Goal: Information Seeking & Learning: Learn about a topic

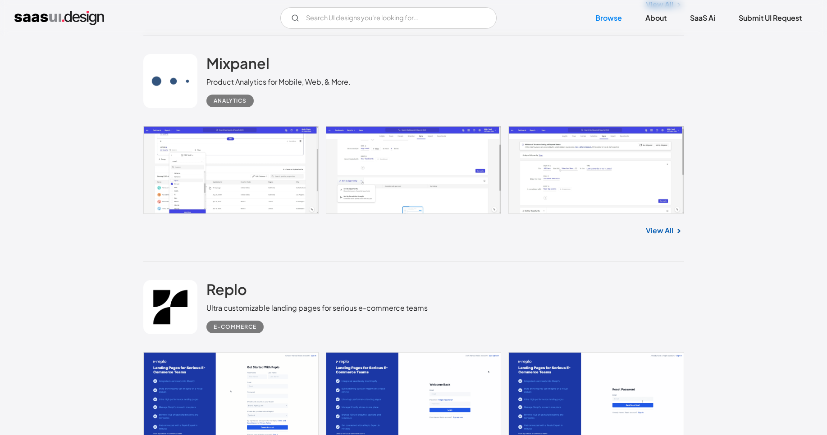
scroll to position [2326, 0]
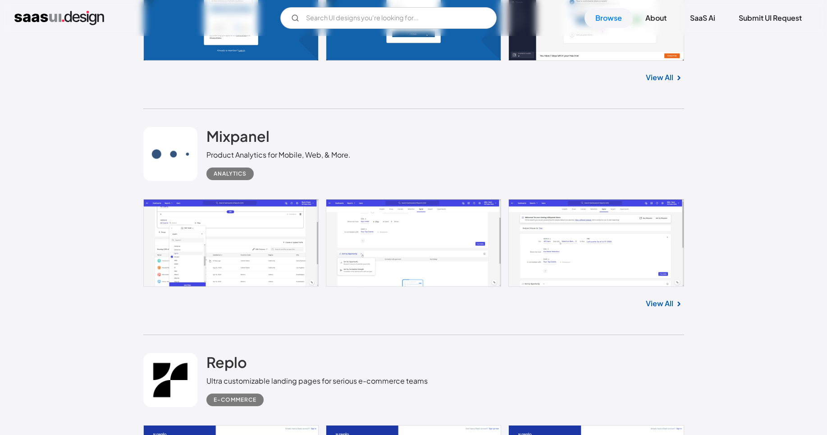
drag, startPoint x: 379, startPoint y: 134, endPoint x: 330, endPoint y: 123, distance: 50.0
click at [330, 123] on div "Mixpanel Product Analytics for Mobile, Web, & More. Analytics" at bounding box center [413, 154] width 541 height 90
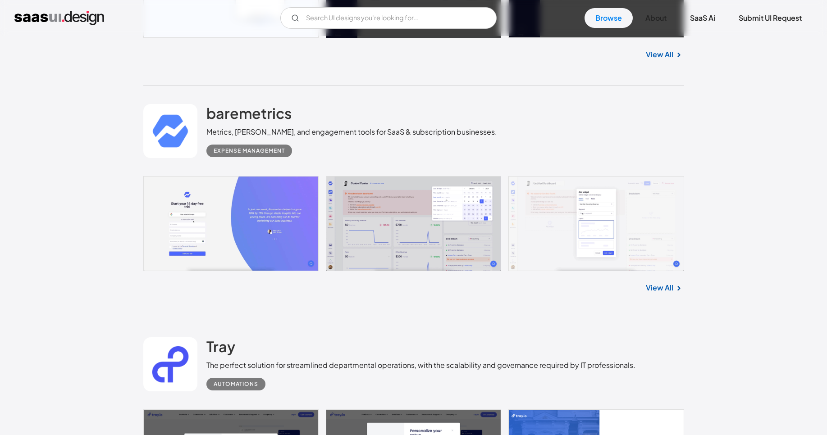
scroll to position [3299, 0]
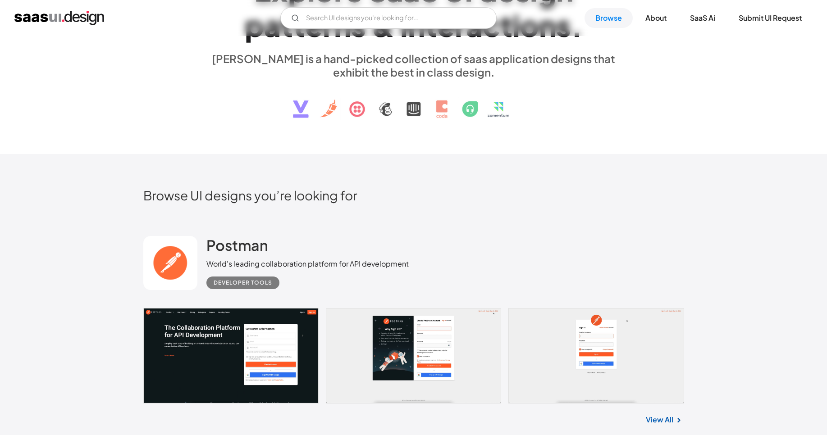
scroll to position [0, 0]
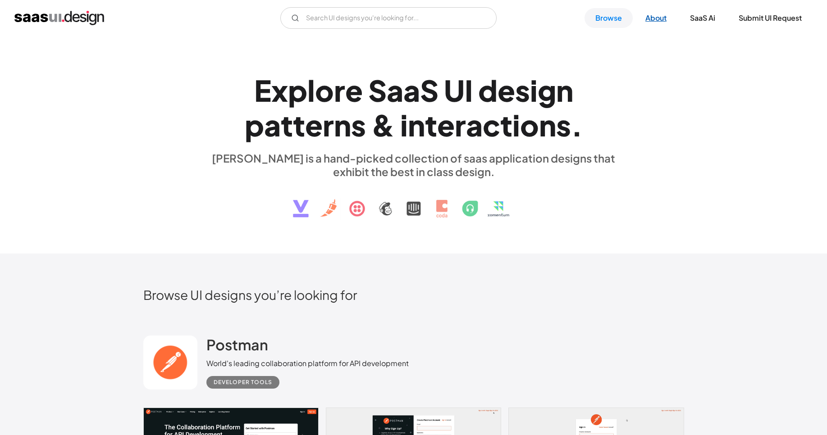
click at [653, 20] on link "About" at bounding box center [656, 18] width 43 height 20
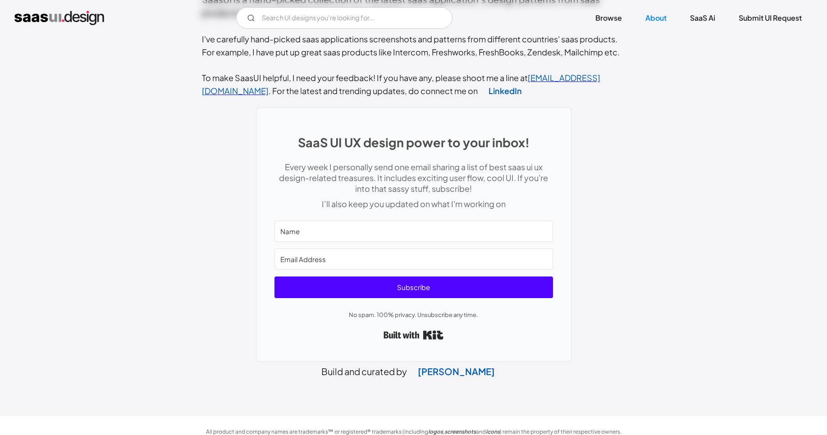
scroll to position [365, 0]
click at [703, 17] on link "SaaS Ai" at bounding box center [702, 18] width 47 height 20
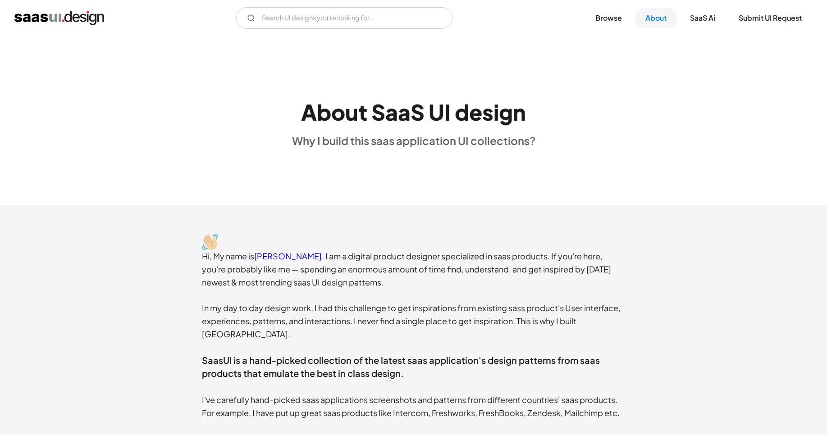
scroll to position [0, 0]
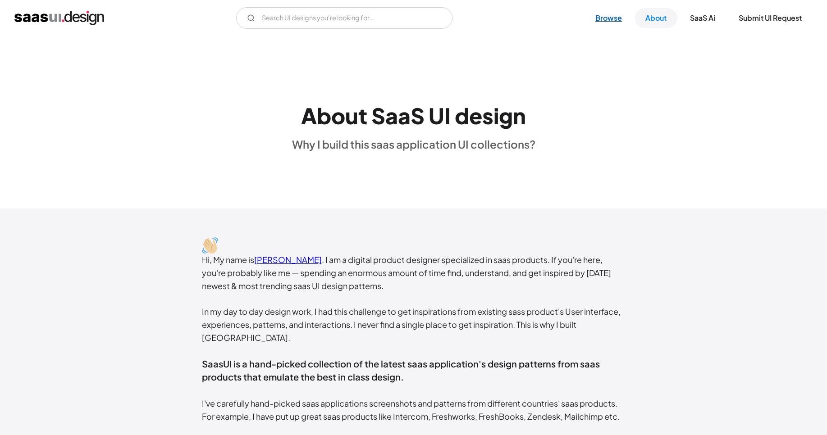
click at [607, 16] on link "Browse" at bounding box center [609, 18] width 48 height 20
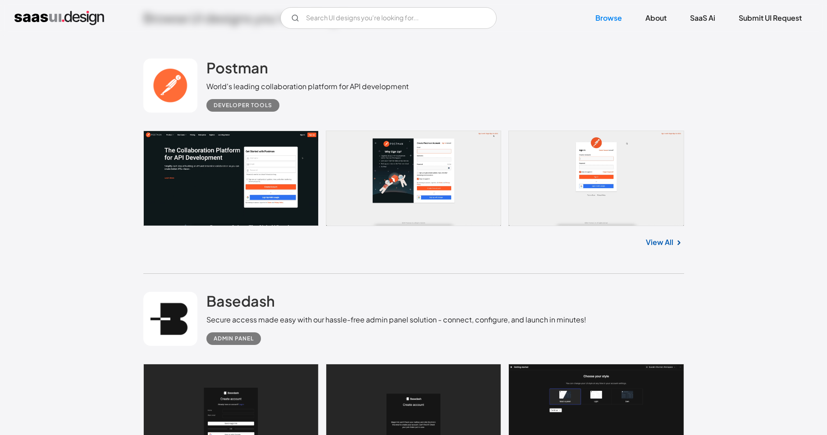
scroll to position [379, 0]
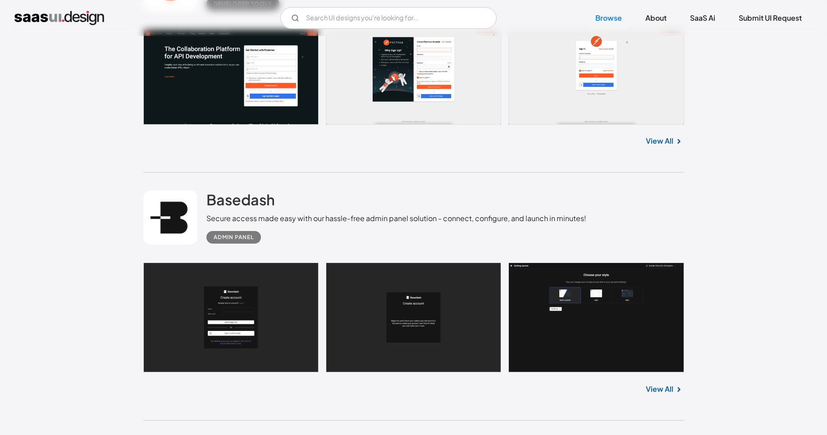
click at [657, 144] on link "View All" at bounding box center [659, 141] width 27 height 11
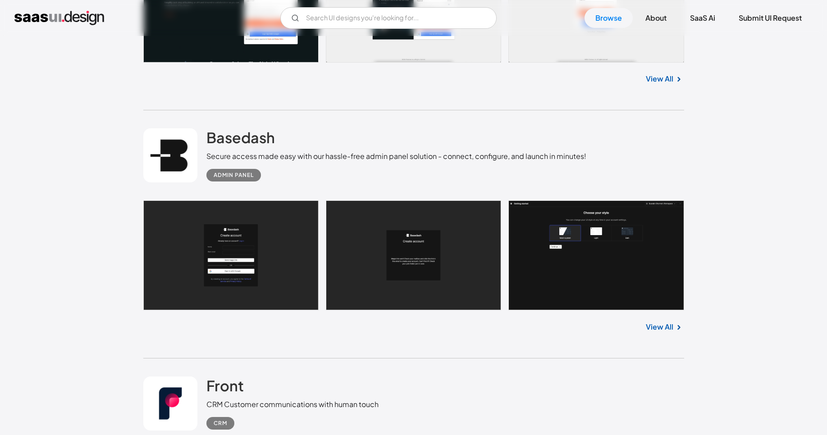
scroll to position [595, 0]
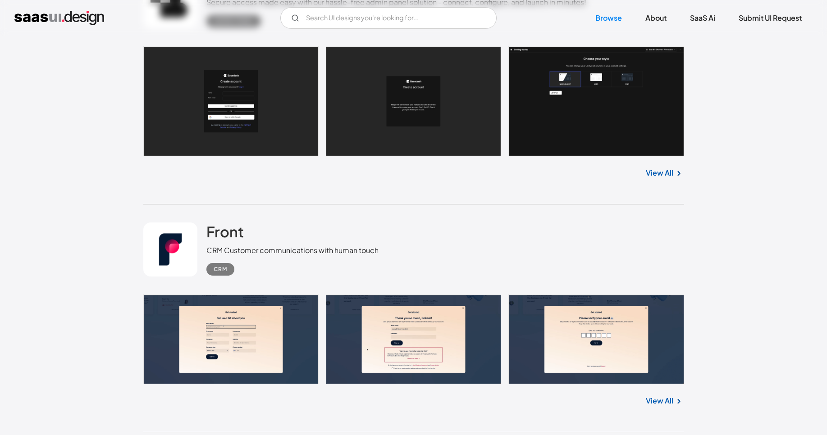
click at [661, 173] on link "View All" at bounding box center [659, 173] width 27 height 11
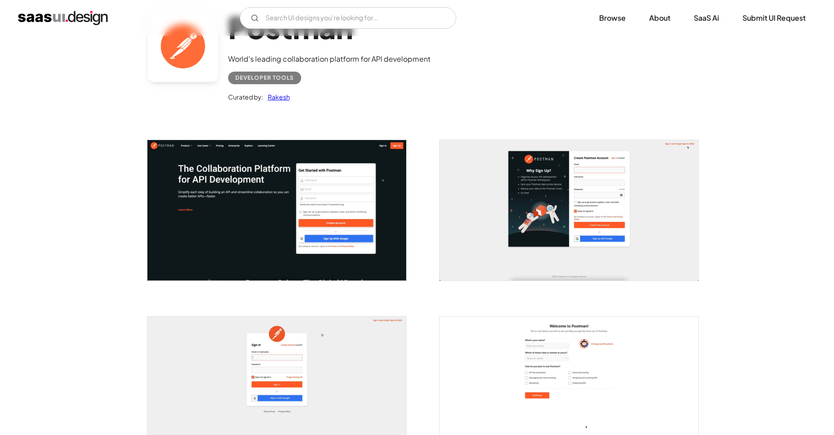
scroll to position [162, 0]
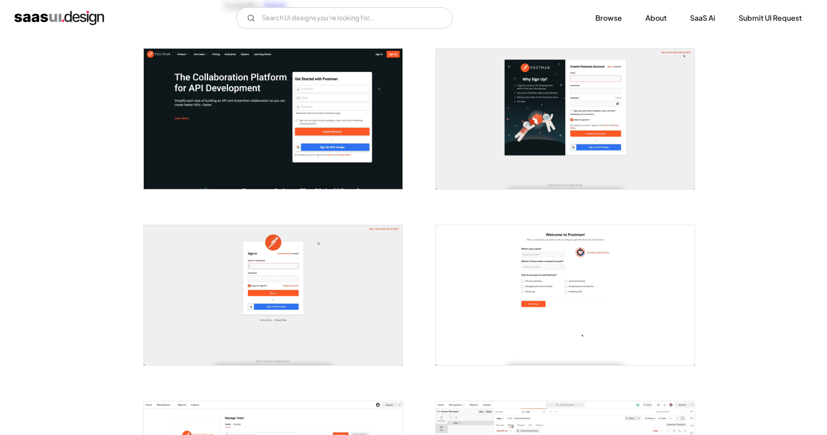
click at [326, 135] on img "open lightbox" at bounding box center [273, 119] width 259 height 140
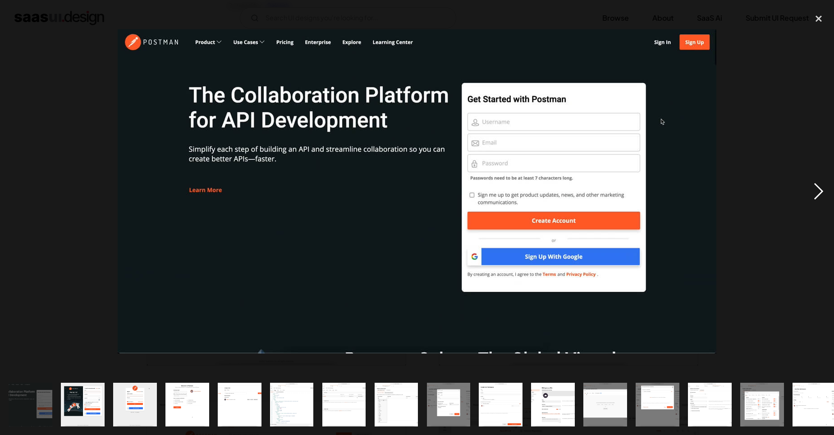
click at [814, 191] on div "next image" at bounding box center [818, 192] width 31 height 366
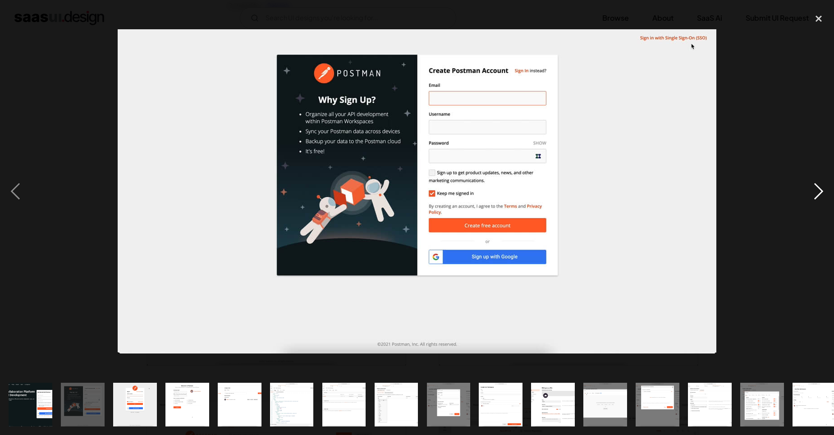
click at [814, 191] on div "next image" at bounding box center [818, 192] width 31 height 366
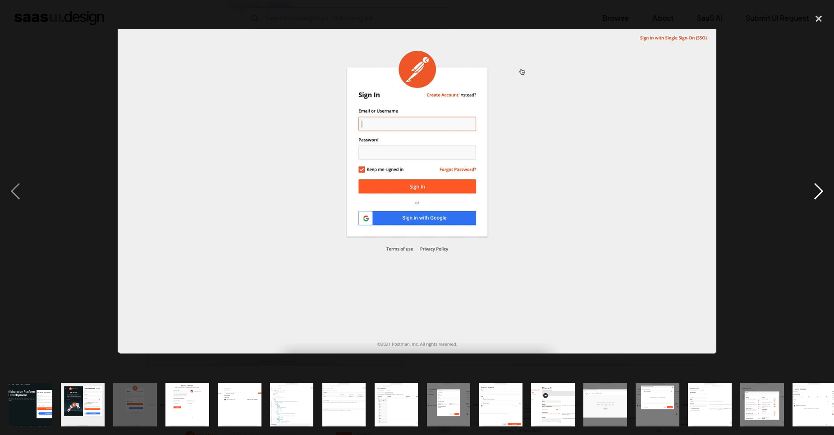
click at [814, 191] on div "next image" at bounding box center [818, 192] width 31 height 366
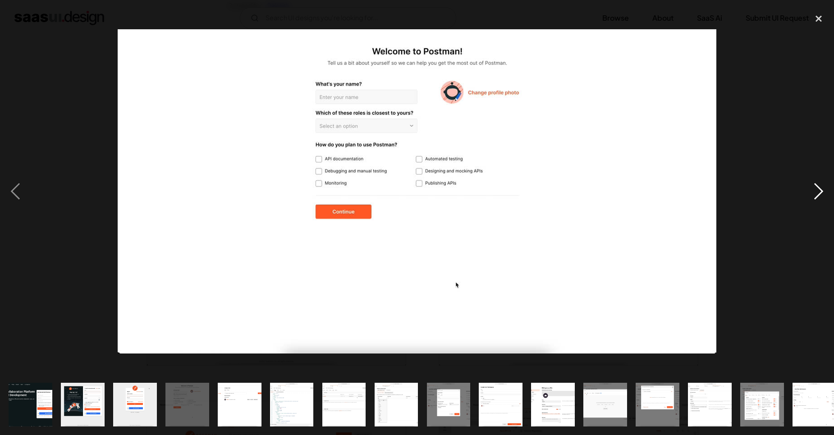
click at [814, 191] on div "next image" at bounding box center [818, 192] width 31 height 366
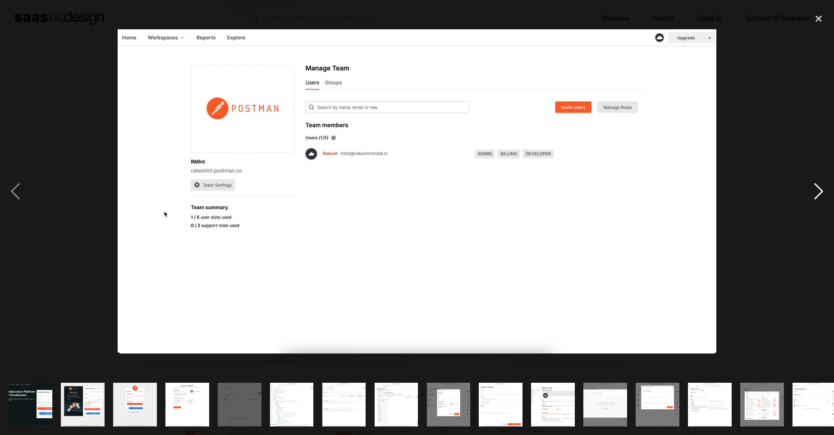
click at [814, 191] on div "next image" at bounding box center [818, 192] width 31 height 366
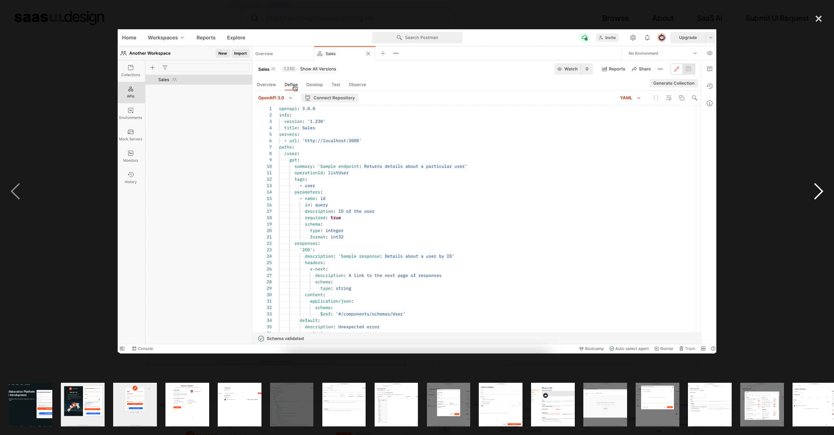
click at [814, 191] on div "next image" at bounding box center [818, 192] width 31 height 366
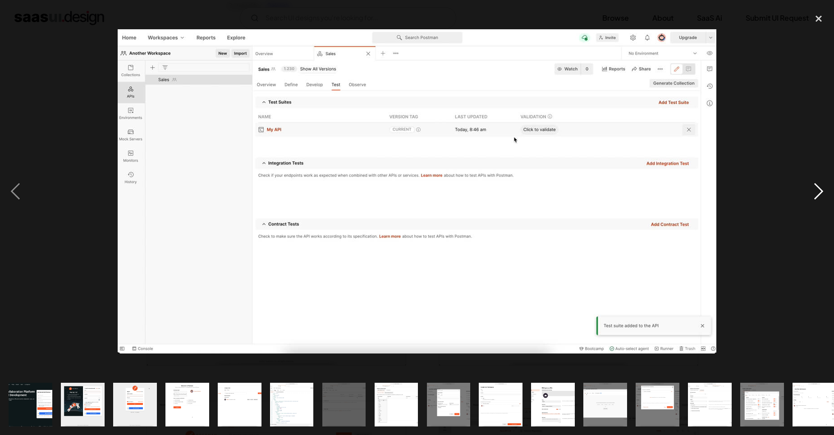
click at [814, 191] on div "next image" at bounding box center [818, 192] width 31 height 366
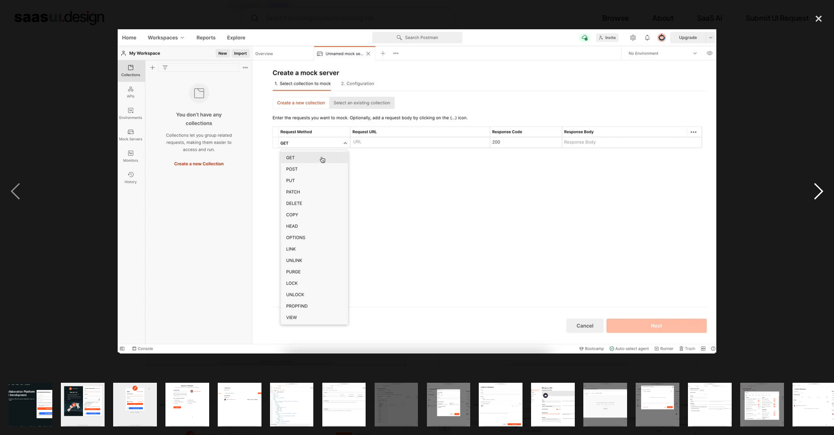
click at [814, 191] on div "next image" at bounding box center [818, 192] width 31 height 366
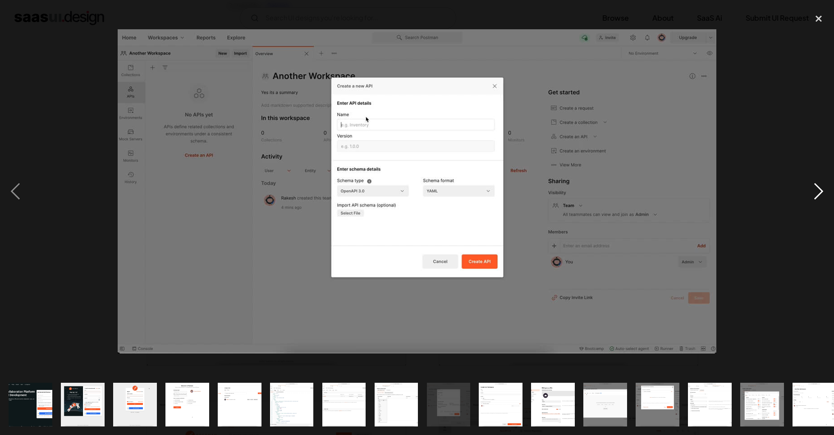
click at [814, 191] on div "next image" at bounding box center [818, 192] width 31 height 366
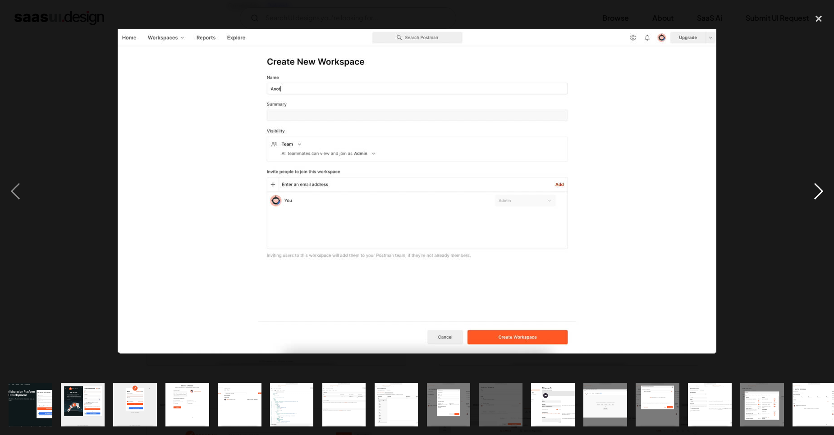
click at [814, 191] on div "next image" at bounding box center [818, 192] width 31 height 366
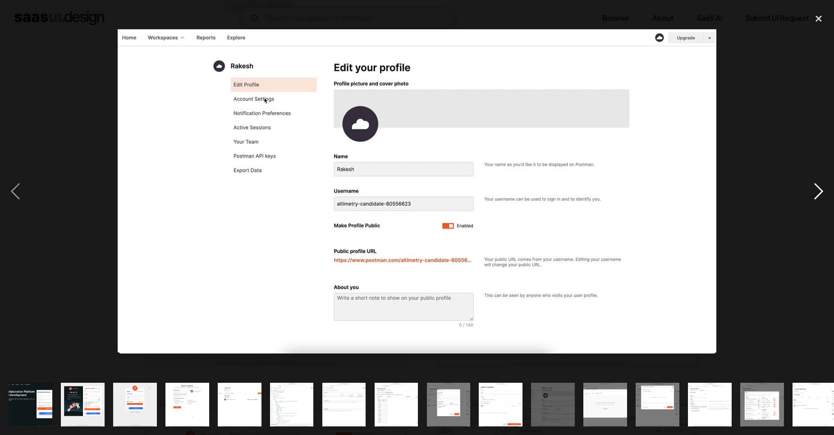
click at [814, 191] on div "next image" at bounding box center [818, 192] width 31 height 366
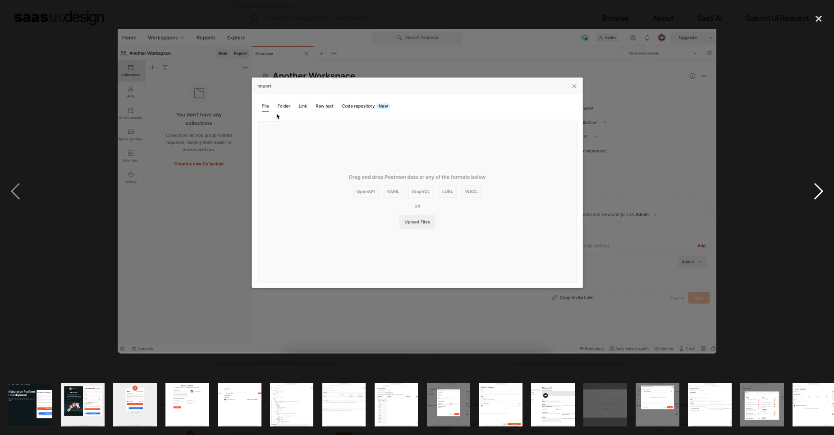
click at [814, 191] on div "next image" at bounding box center [818, 192] width 31 height 366
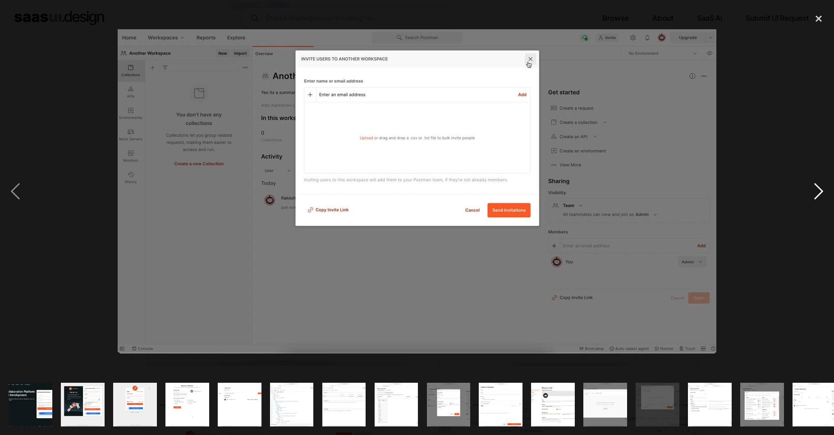
click at [814, 191] on div "next image" at bounding box center [818, 192] width 31 height 366
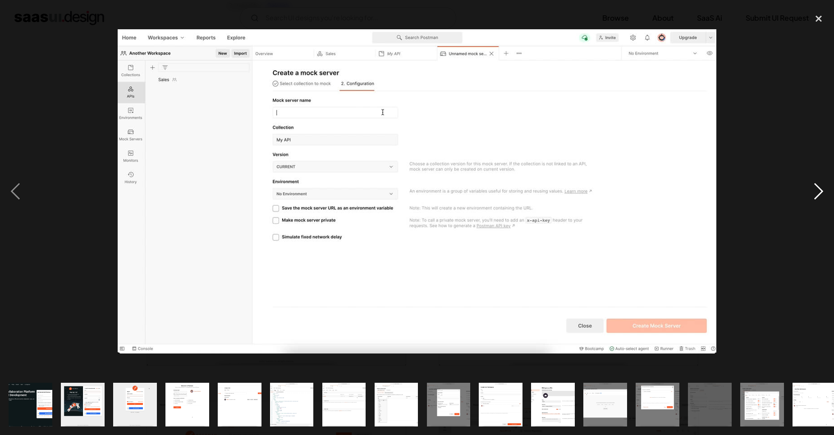
click at [814, 191] on div "next image" at bounding box center [818, 192] width 31 height 366
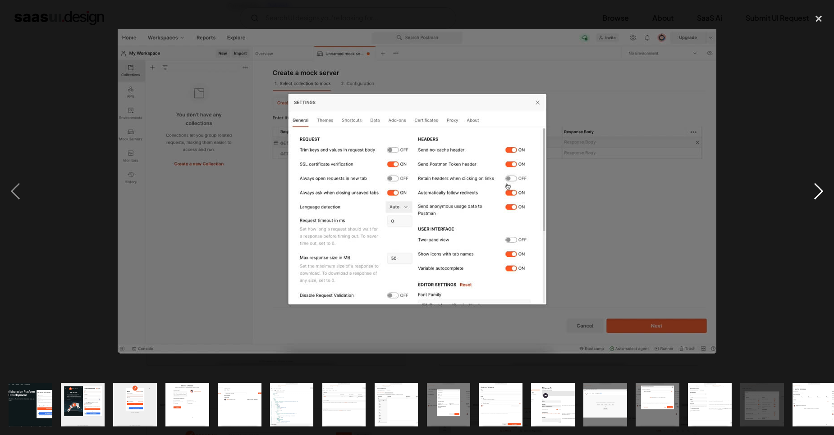
click at [814, 191] on div "next image" at bounding box center [818, 192] width 31 height 366
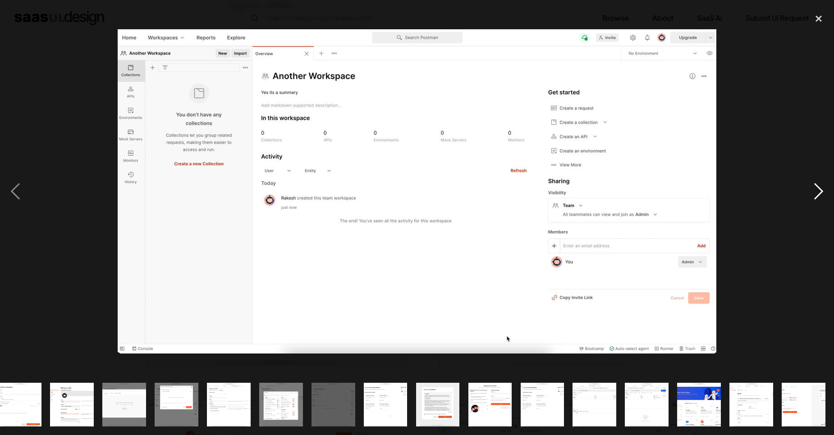
click at [814, 191] on div "next image" at bounding box center [818, 192] width 31 height 366
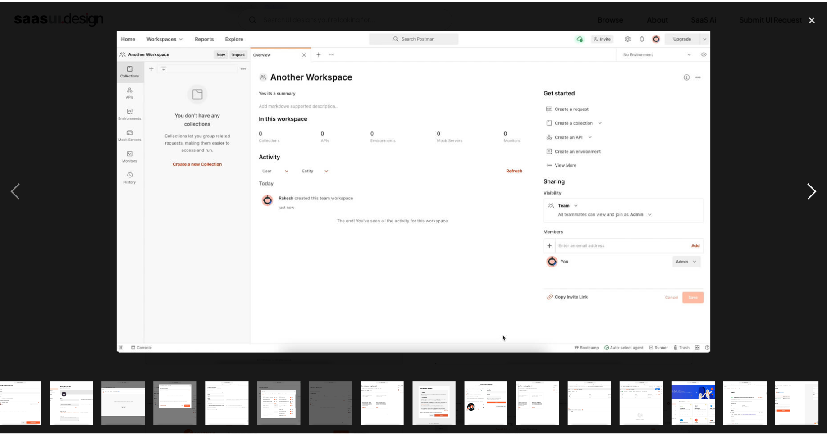
scroll to position [0, 481]
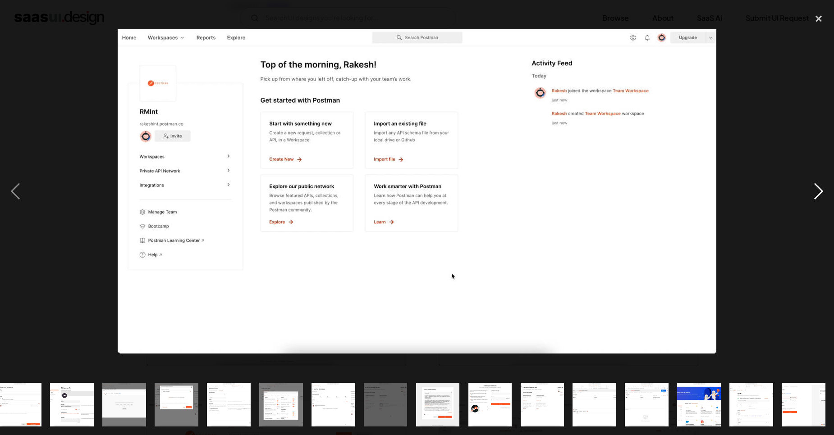
click at [814, 191] on div "next image" at bounding box center [818, 192] width 31 height 366
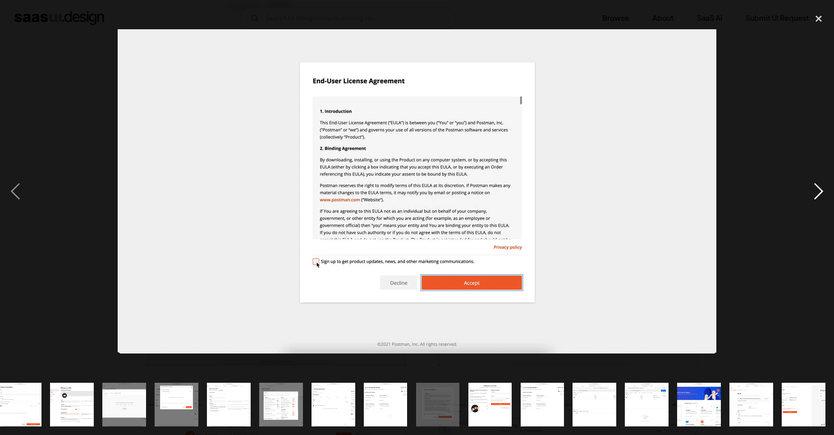
click at [814, 191] on div "next image" at bounding box center [818, 192] width 31 height 366
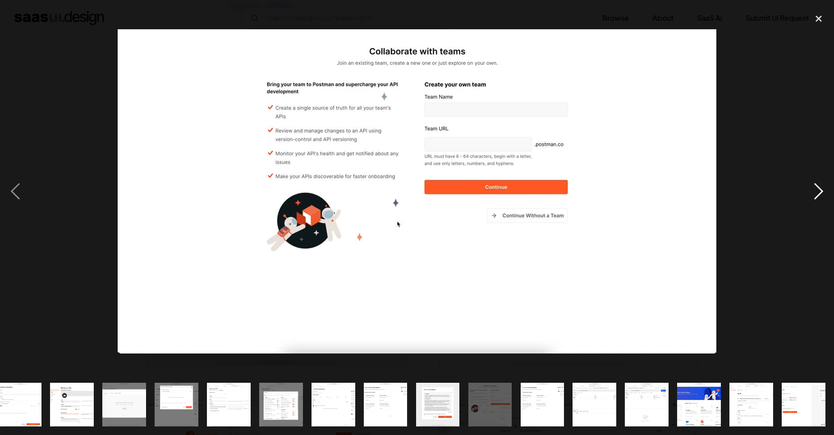
click at [814, 191] on div "next image" at bounding box center [818, 192] width 31 height 366
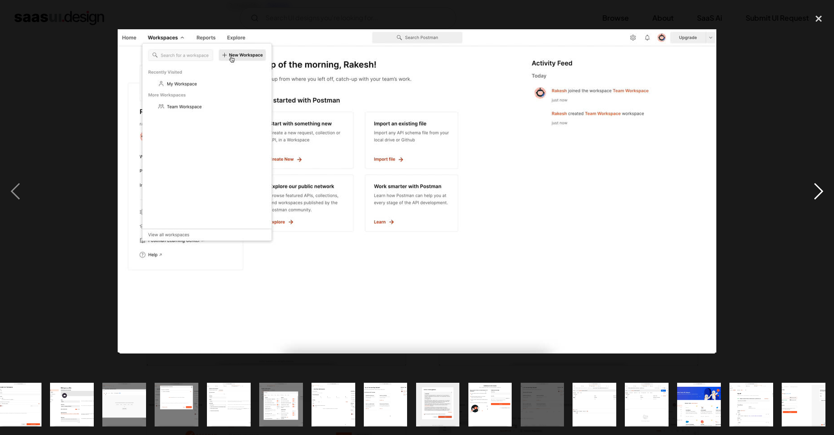
click at [814, 191] on div "next image" at bounding box center [818, 192] width 31 height 366
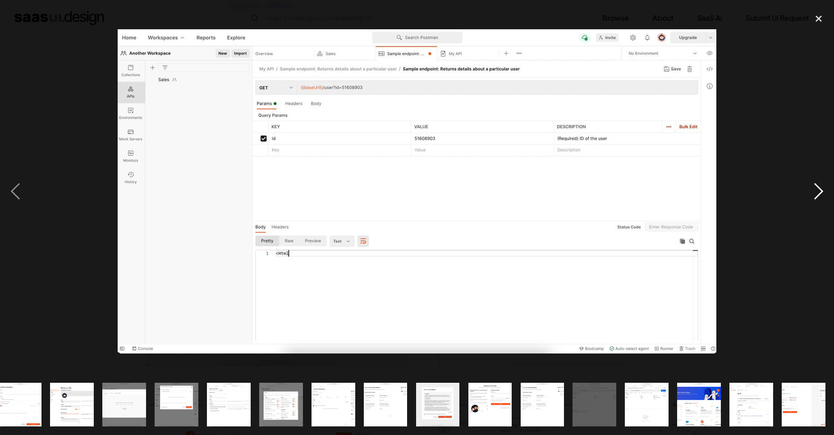
click at [814, 191] on div "next image" at bounding box center [818, 192] width 31 height 366
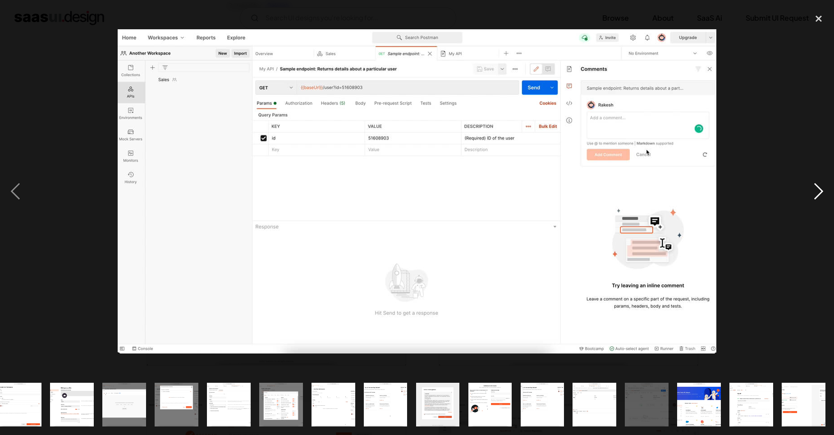
click at [814, 191] on div "next image" at bounding box center [818, 192] width 31 height 366
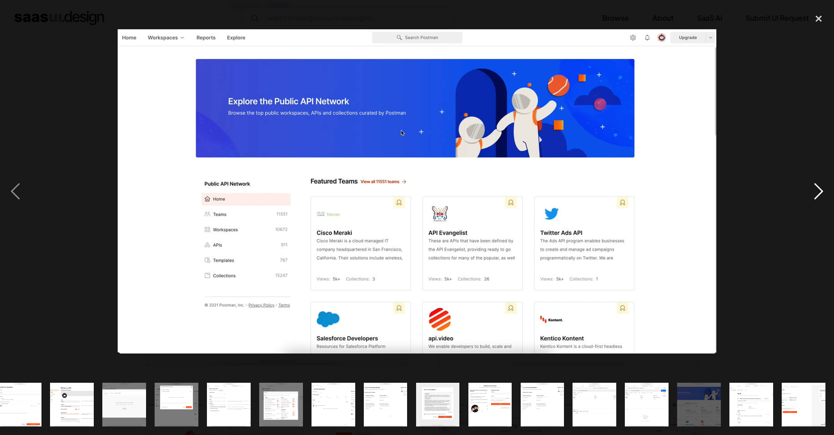
click at [814, 191] on div "next image" at bounding box center [818, 192] width 31 height 366
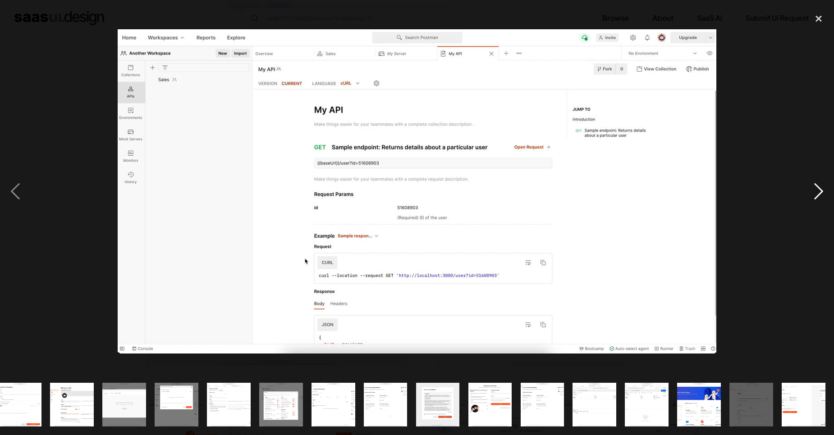
click at [814, 191] on div "next image" at bounding box center [818, 192] width 31 height 366
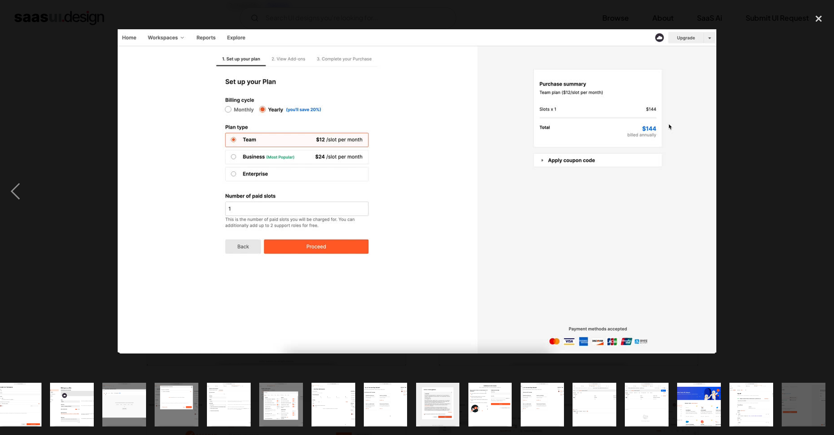
click at [814, 191] on div "next image" at bounding box center [818, 192] width 31 height 366
click at [816, 19] on div "close lightbox" at bounding box center [818, 19] width 31 height 20
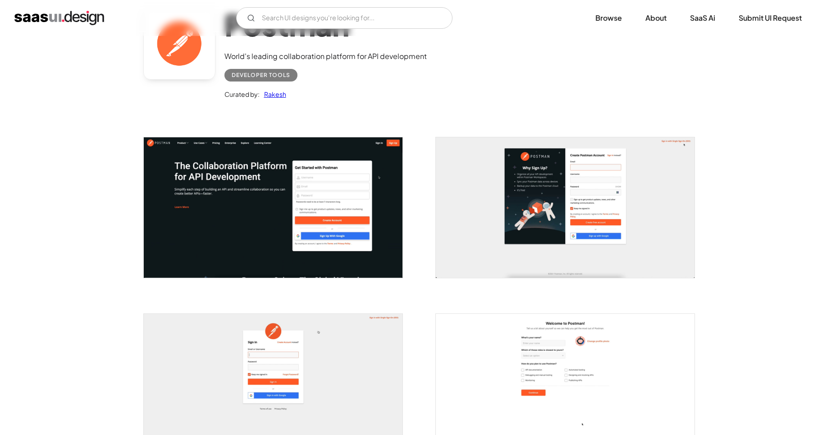
scroll to position [54, 0]
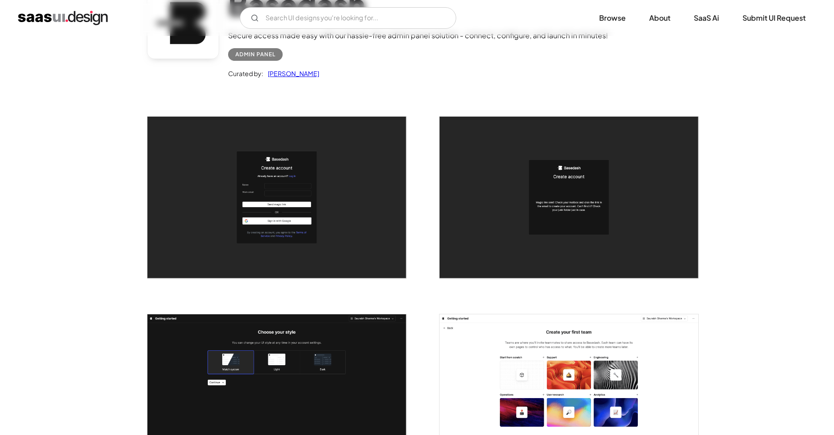
scroll to position [54, 0]
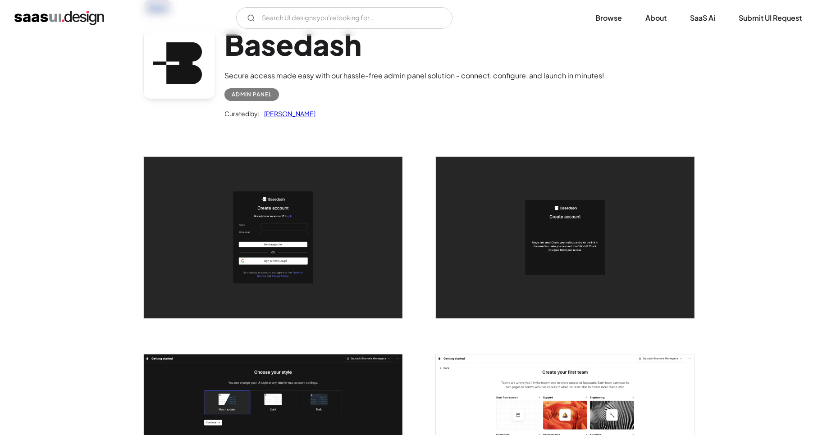
click at [293, 218] on img "open lightbox" at bounding box center [273, 238] width 259 height 162
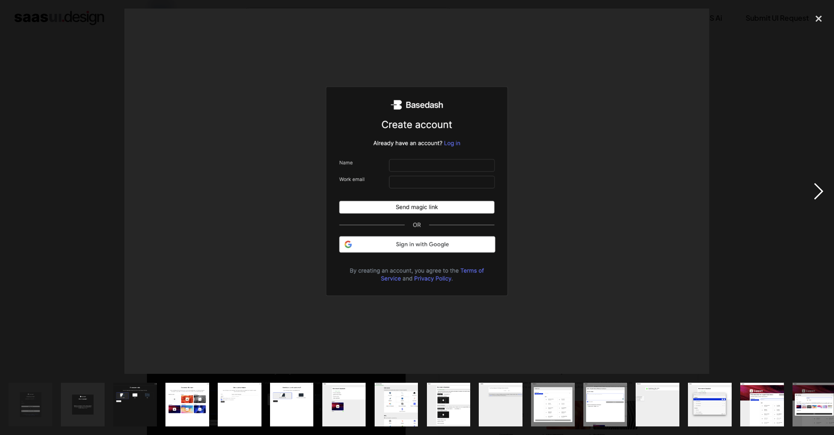
click at [814, 195] on div "next image" at bounding box center [818, 192] width 31 height 366
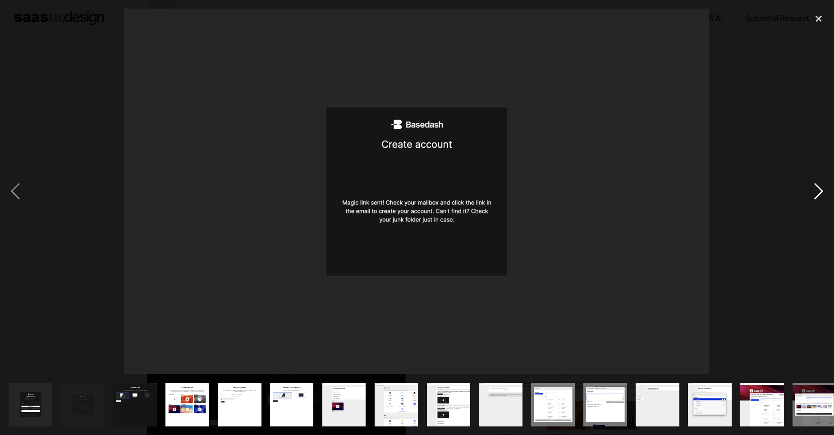
click at [814, 195] on div "next image" at bounding box center [818, 192] width 31 height 366
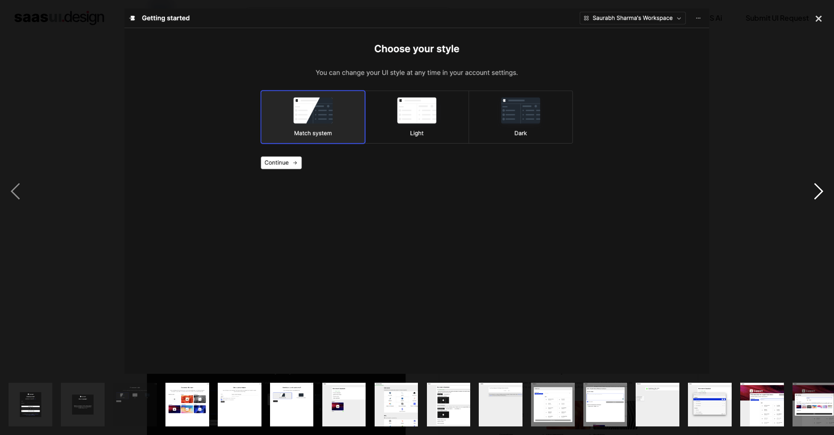
click at [814, 195] on div "next image" at bounding box center [818, 192] width 31 height 366
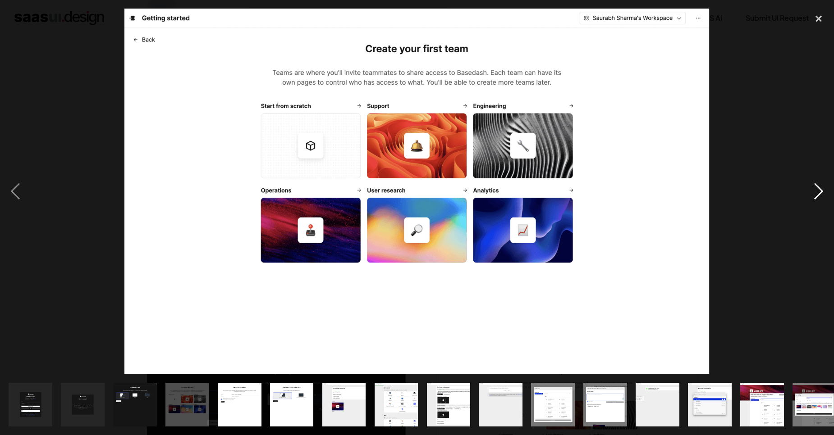
click at [814, 195] on div "next image" at bounding box center [818, 192] width 31 height 366
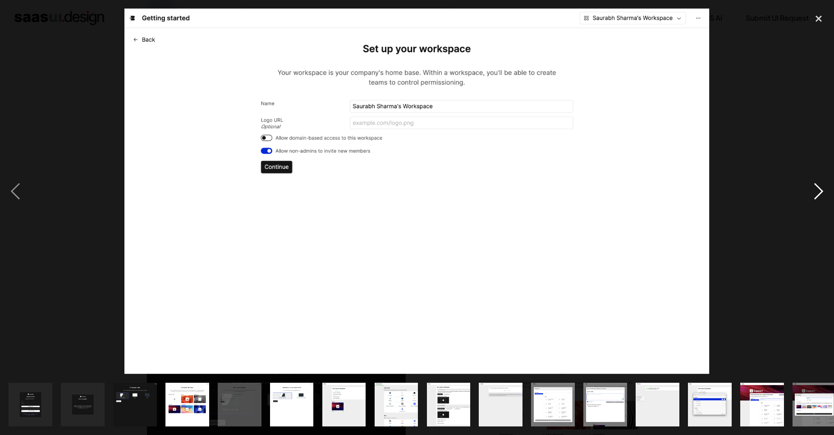
click at [814, 195] on div "next image" at bounding box center [818, 192] width 31 height 366
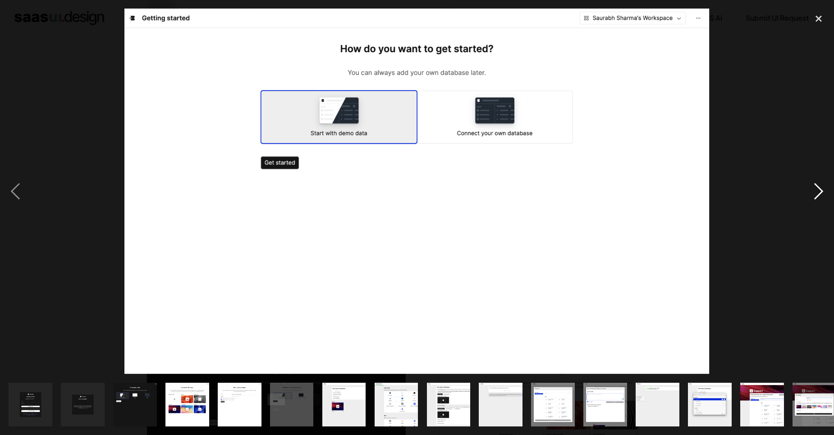
click at [814, 195] on div "next image" at bounding box center [818, 192] width 31 height 366
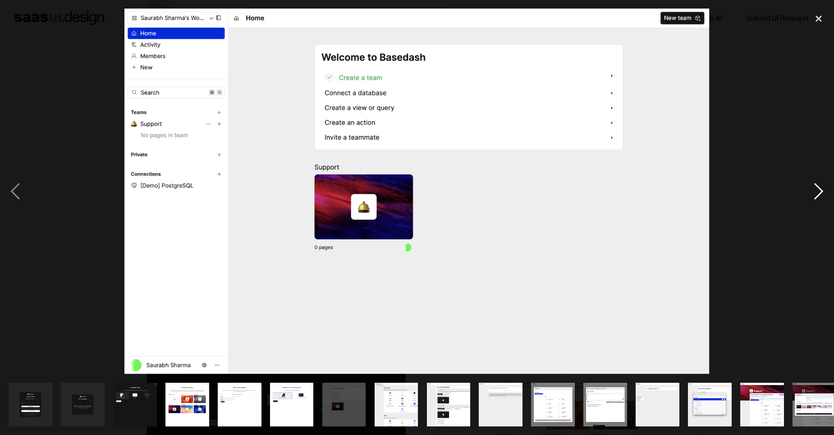
click at [814, 195] on div "next image" at bounding box center [818, 192] width 31 height 366
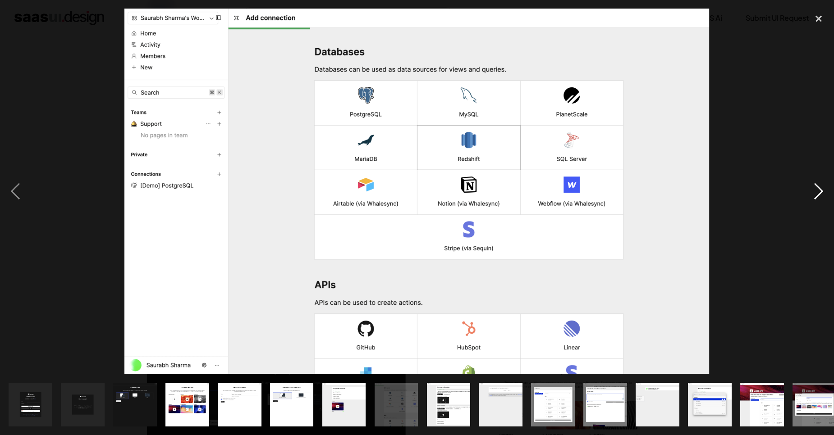
click at [814, 195] on div "next image" at bounding box center [818, 192] width 31 height 366
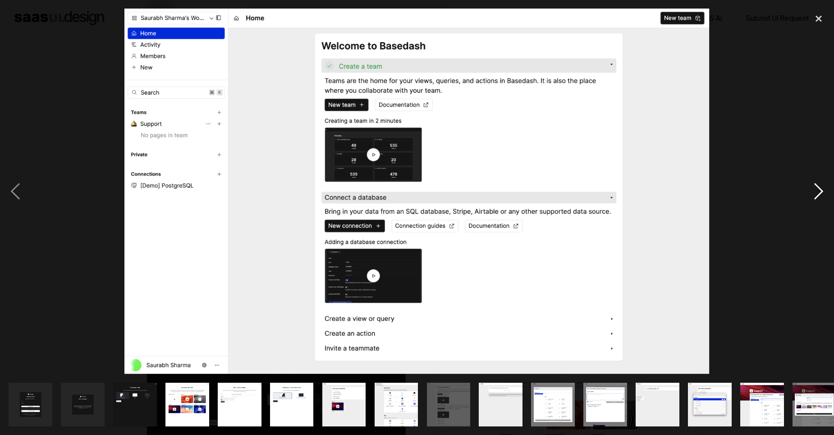
click at [814, 195] on div "next image" at bounding box center [818, 192] width 31 height 366
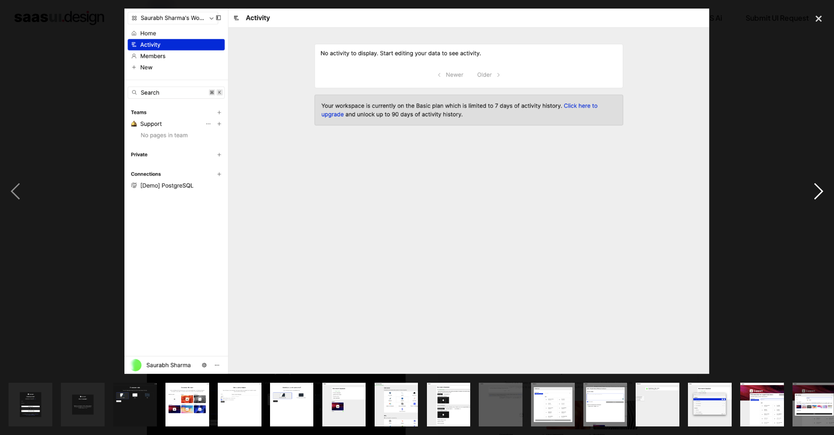
click at [814, 195] on div "next image" at bounding box center [818, 192] width 31 height 366
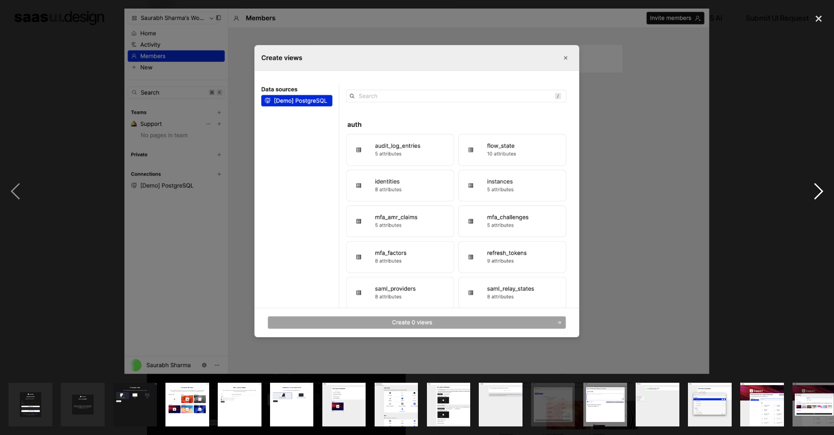
click at [814, 195] on div "next image" at bounding box center [818, 192] width 31 height 366
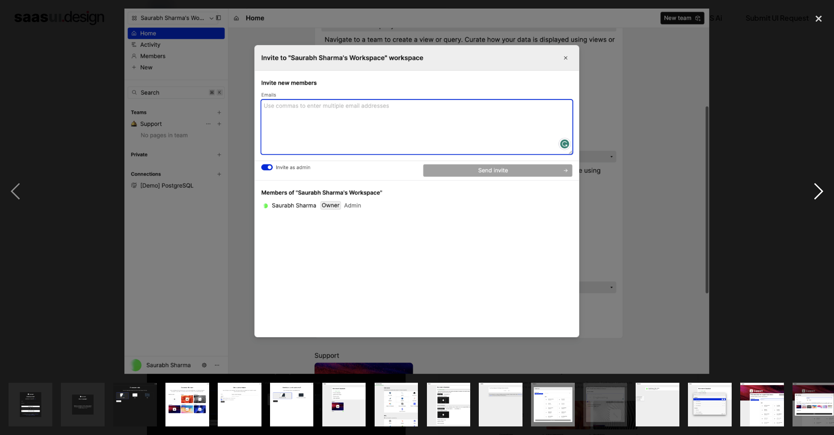
click at [814, 195] on div "next image" at bounding box center [818, 192] width 31 height 366
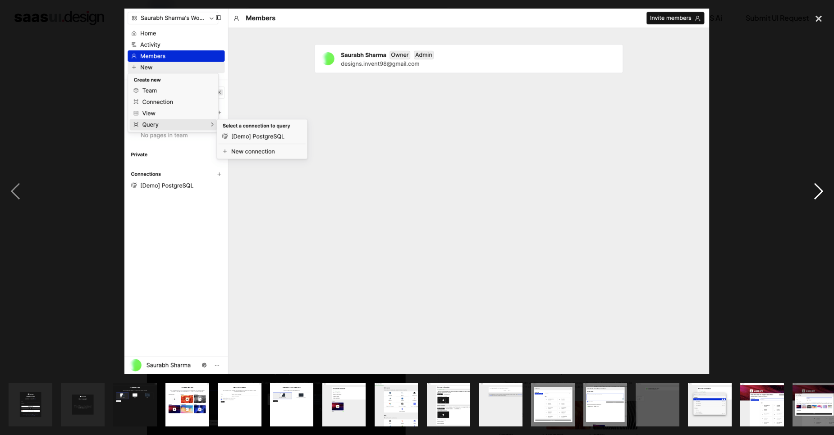
click at [814, 195] on div "next image" at bounding box center [818, 192] width 31 height 366
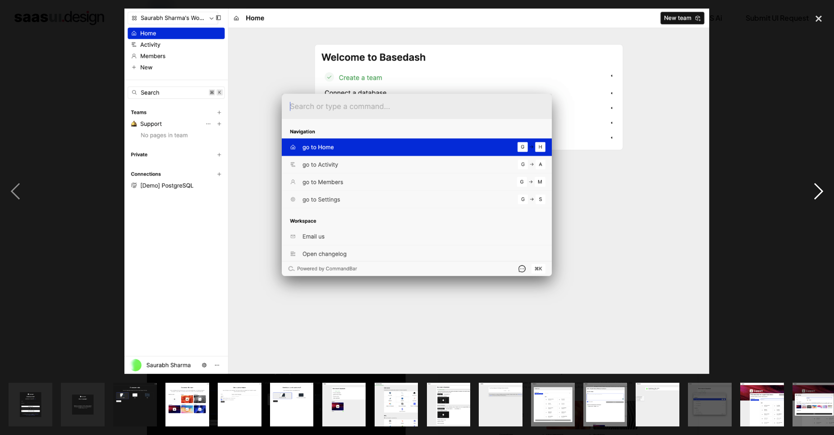
click at [814, 195] on div "next image" at bounding box center [818, 192] width 31 height 366
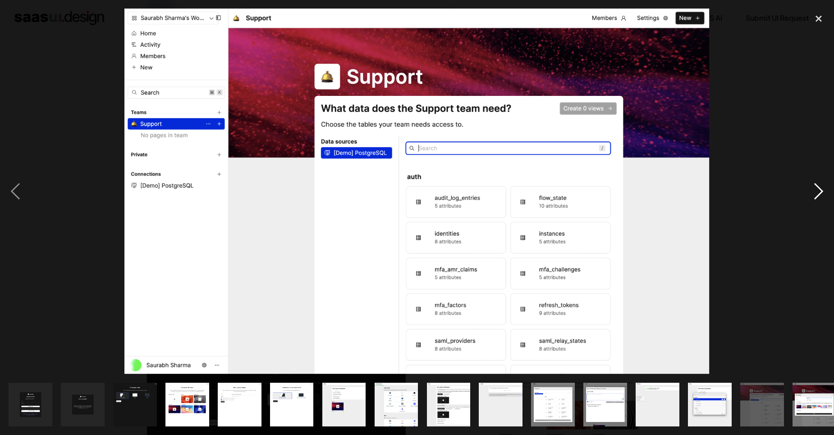
click at [814, 195] on div "next image" at bounding box center [818, 192] width 31 height 366
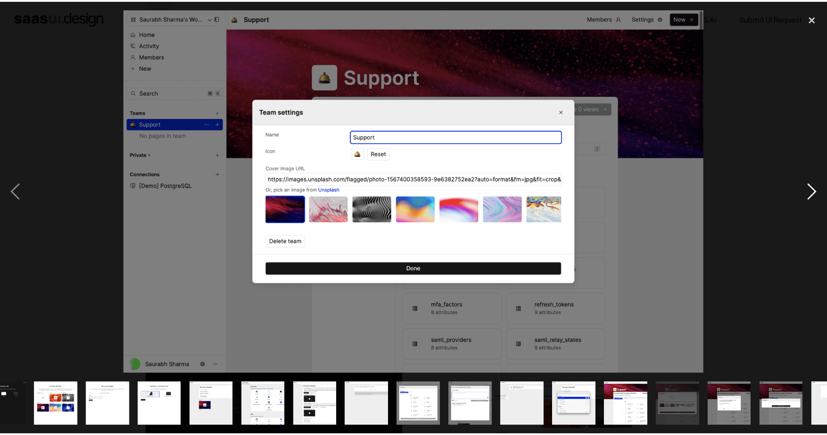
scroll to position [0, 168]
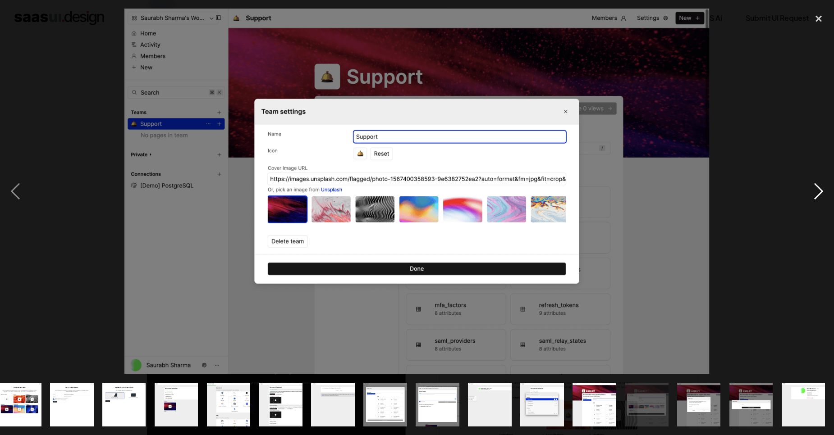
click at [814, 195] on div "next image" at bounding box center [818, 192] width 31 height 366
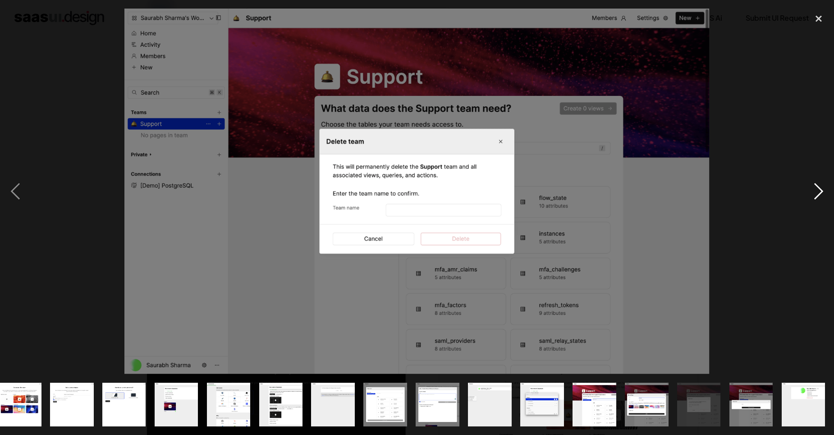
click at [814, 195] on div "next image" at bounding box center [818, 192] width 31 height 366
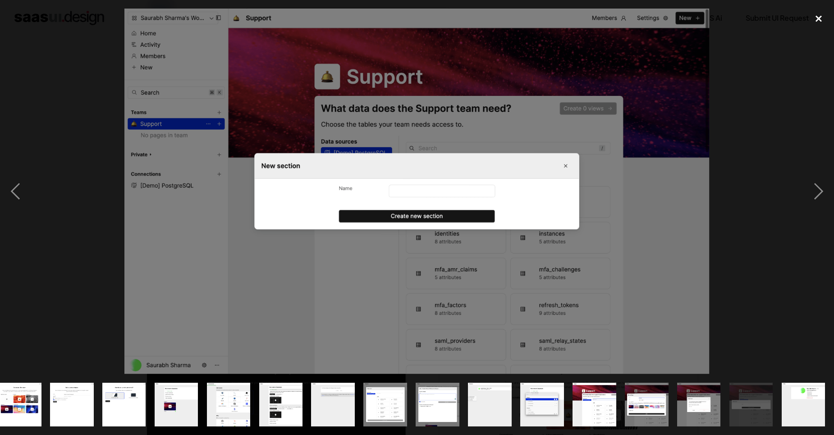
click at [815, 19] on div "close lightbox" at bounding box center [818, 19] width 31 height 20
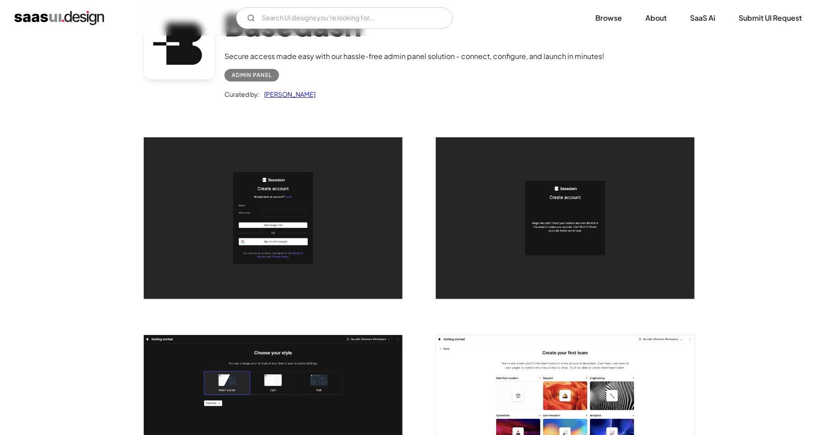
scroll to position [54, 0]
